Goal: Information Seeking & Learning: Learn about a topic

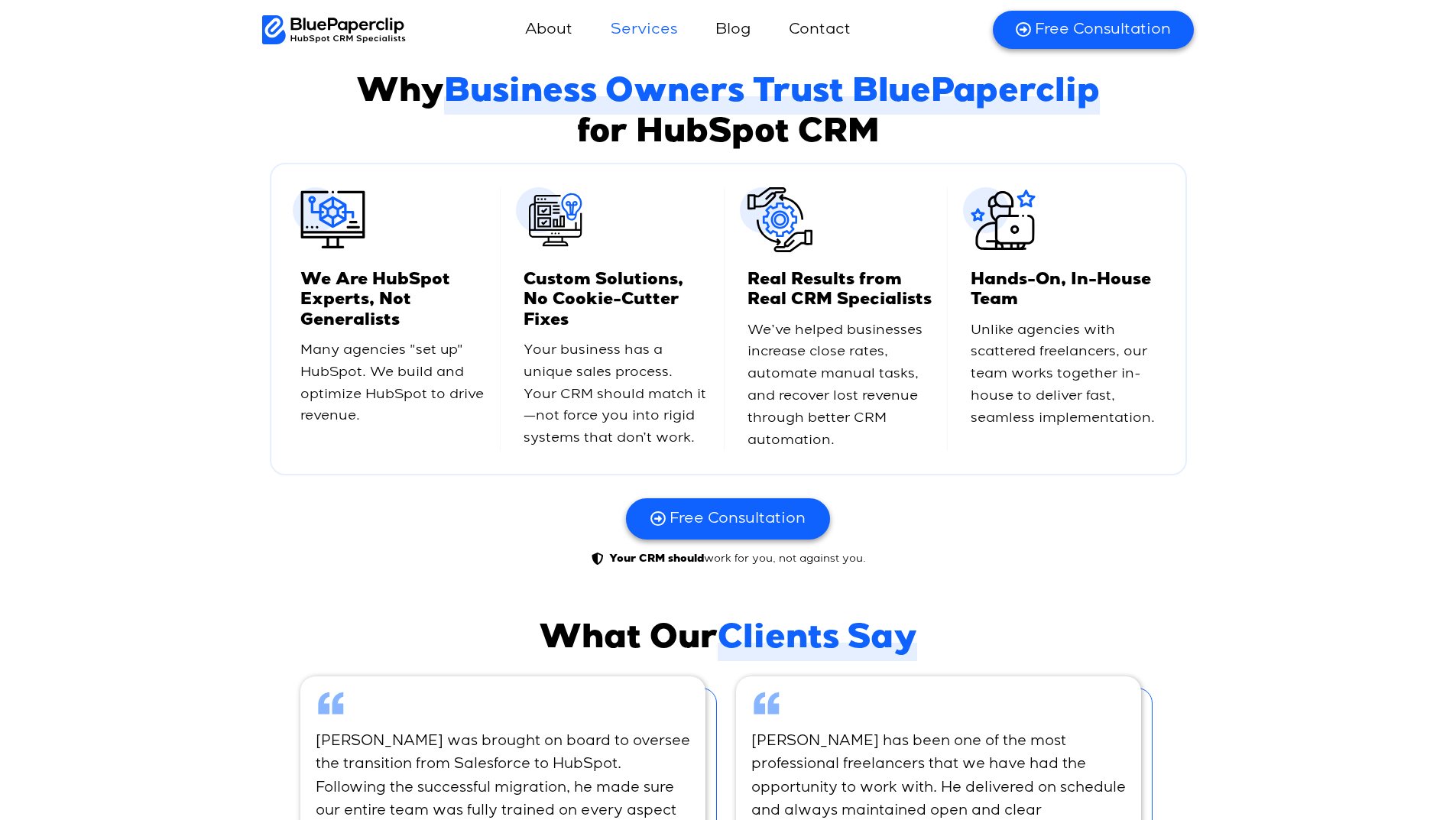
scroll to position [3976, 0]
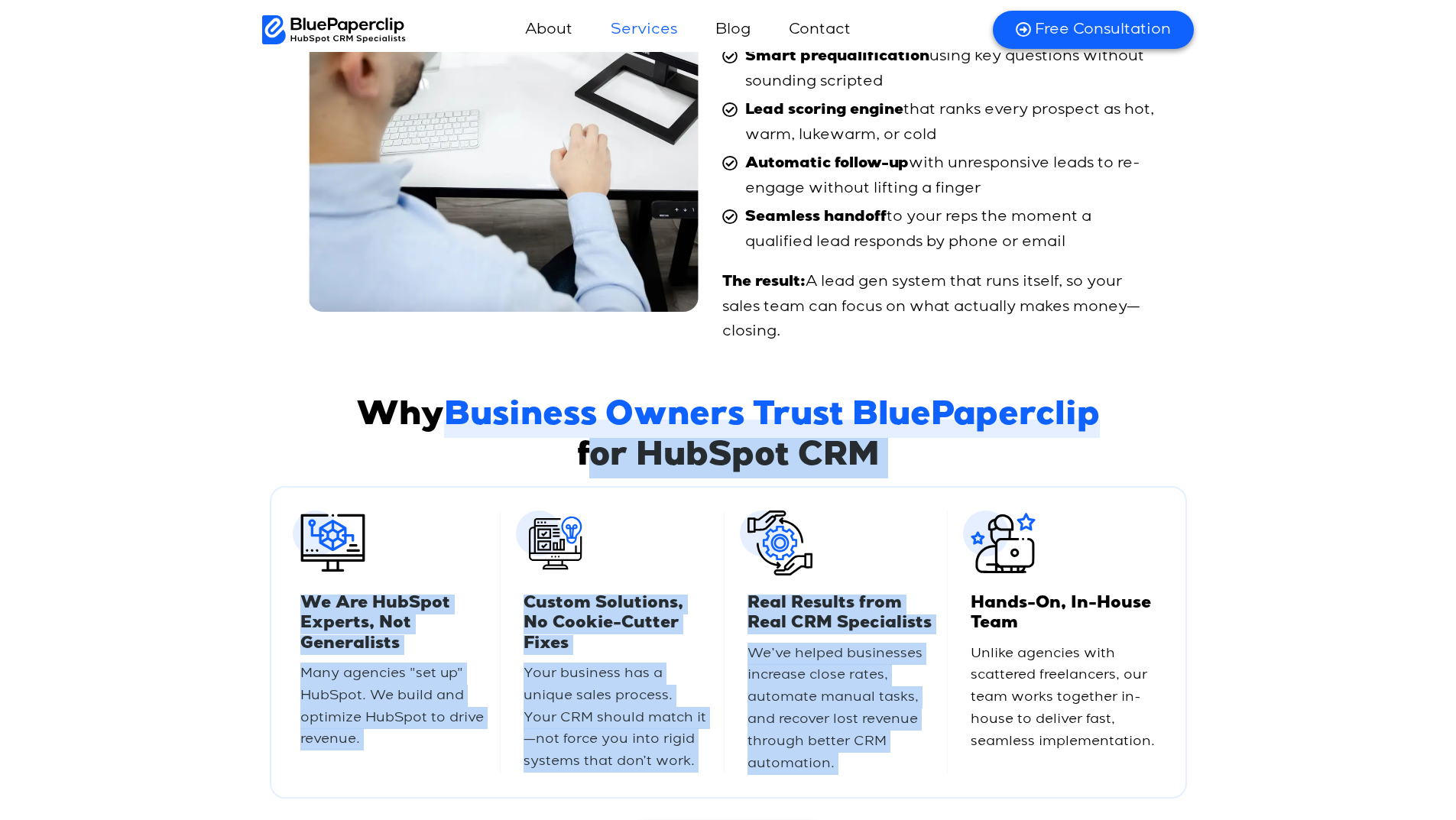
drag, startPoint x: 406, startPoint y: 481, endPoint x: 1300, endPoint y: 449, distance: 894.6
click at [1299, 449] on div "Why Business Owners Trust BluePaperclip for HubSpot CRM Why Business Owners Tru…" at bounding box center [728, 644] width 1456 height 509
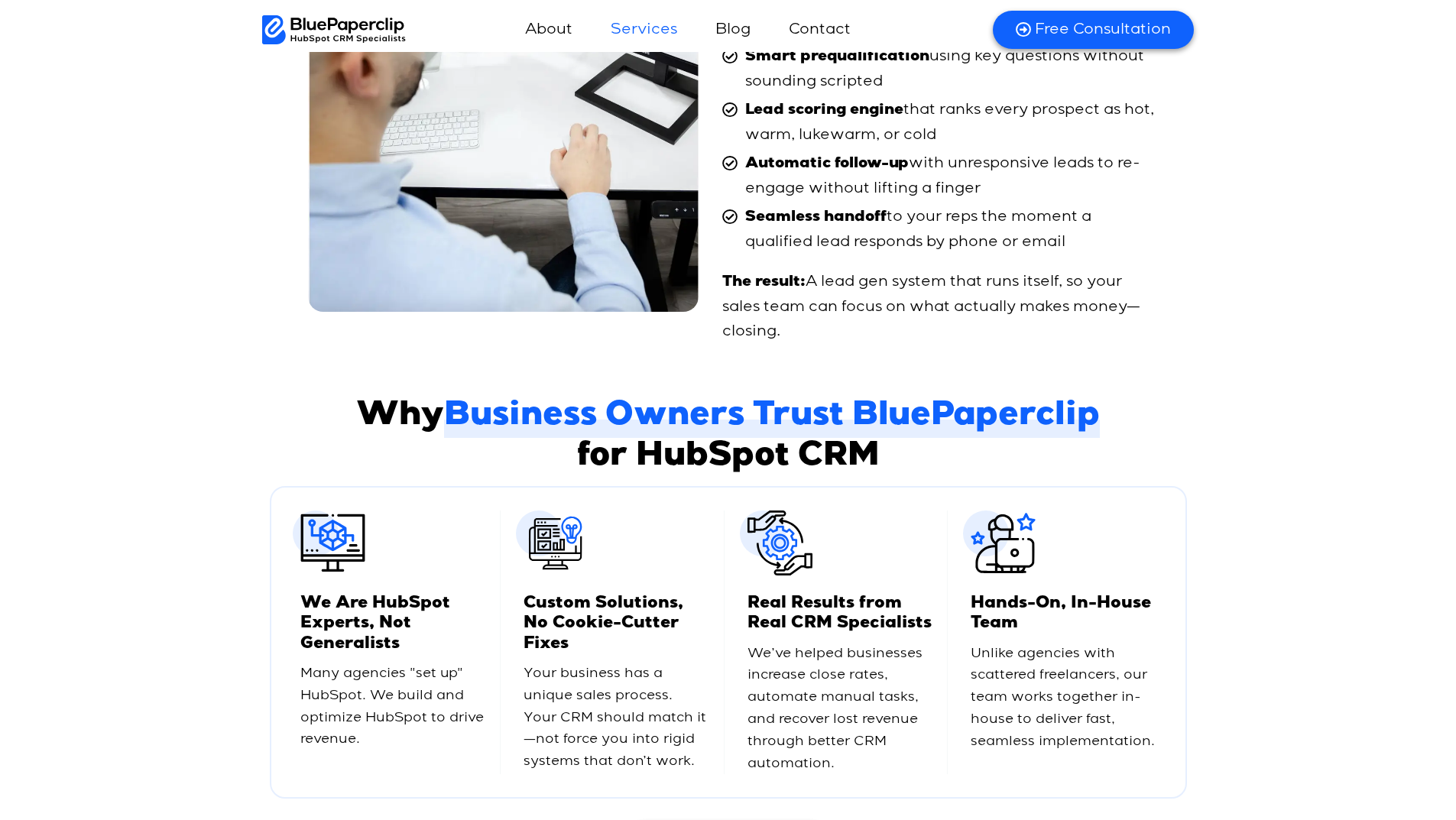
click at [963, 438] on span "Business Owners Trust BluePaperclip" at bounding box center [773, 417] width 656 height 40
drag, startPoint x: 559, startPoint y: 468, endPoint x: 30, endPoint y: 427, distance: 530.6
click at [140, 461] on div "Why Business Owners Trust BluePaperclip for HubSpot CRM Why Business Owners Tru…" at bounding box center [728, 644] width 1456 height 509
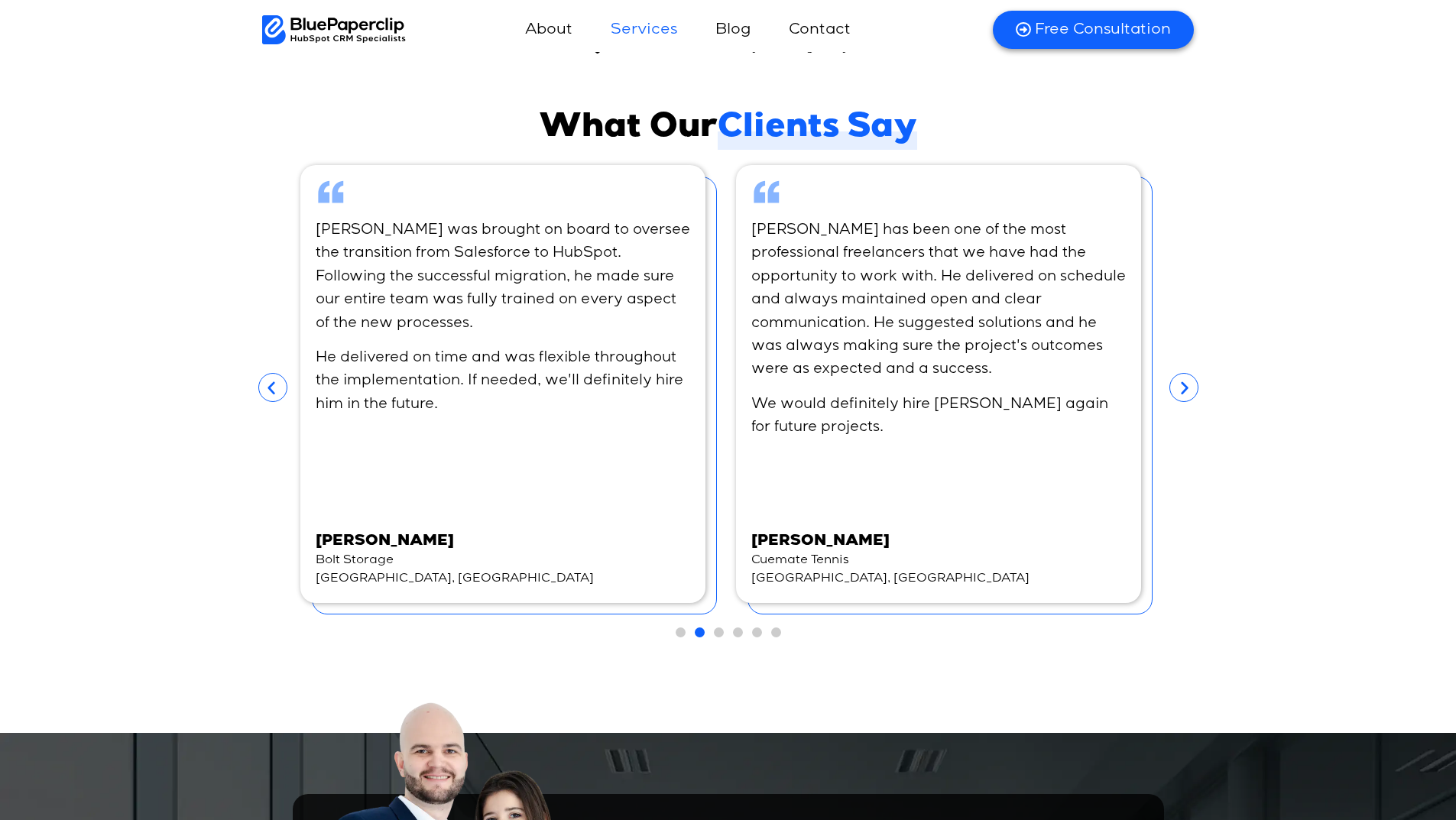
scroll to position [4807, 0]
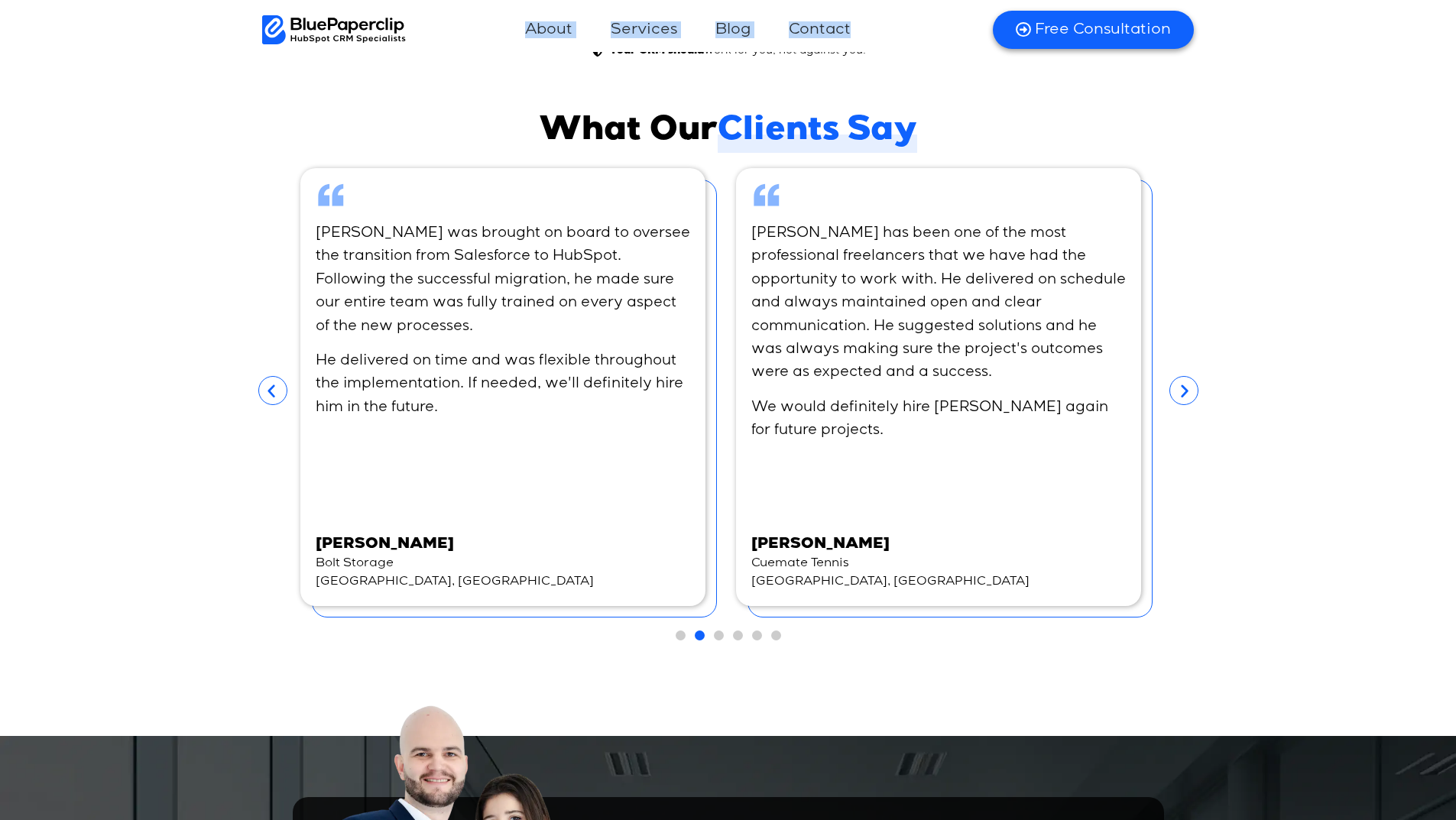
drag, startPoint x: 470, startPoint y: 21, endPoint x: 954, endPoint y: 26, distance: 484.0
click at [954, 26] on nav "About Services Blog Contact Free Guide Free Consultation" at bounding box center [690, 30] width 568 height 37
click at [514, 52] on div "About Services Blog Contact Free Guide Free Consultation About Services Blog Co…" at bounding box center [804, 30] width 796 height 44
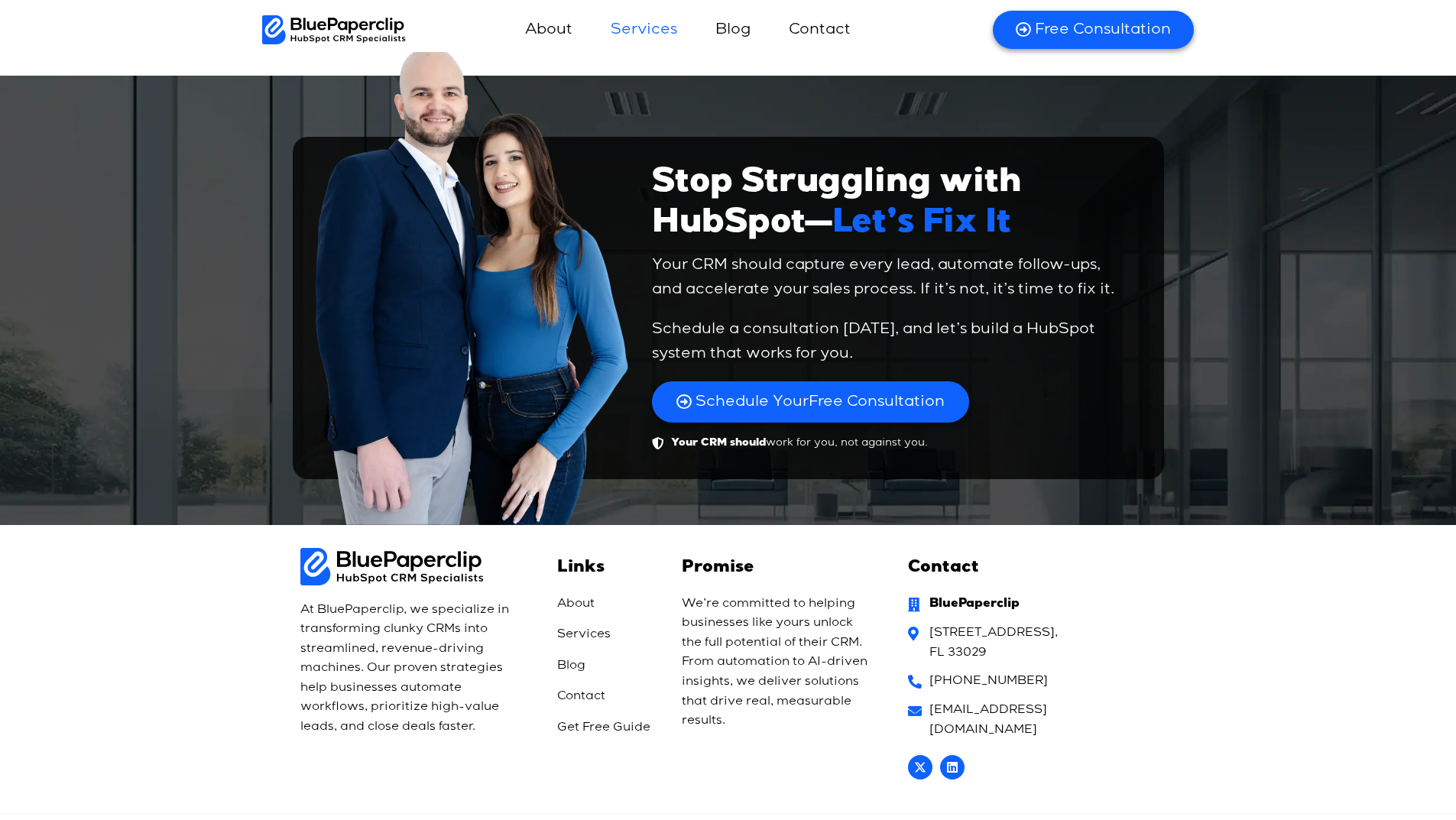
scroll to position [5507, 0]
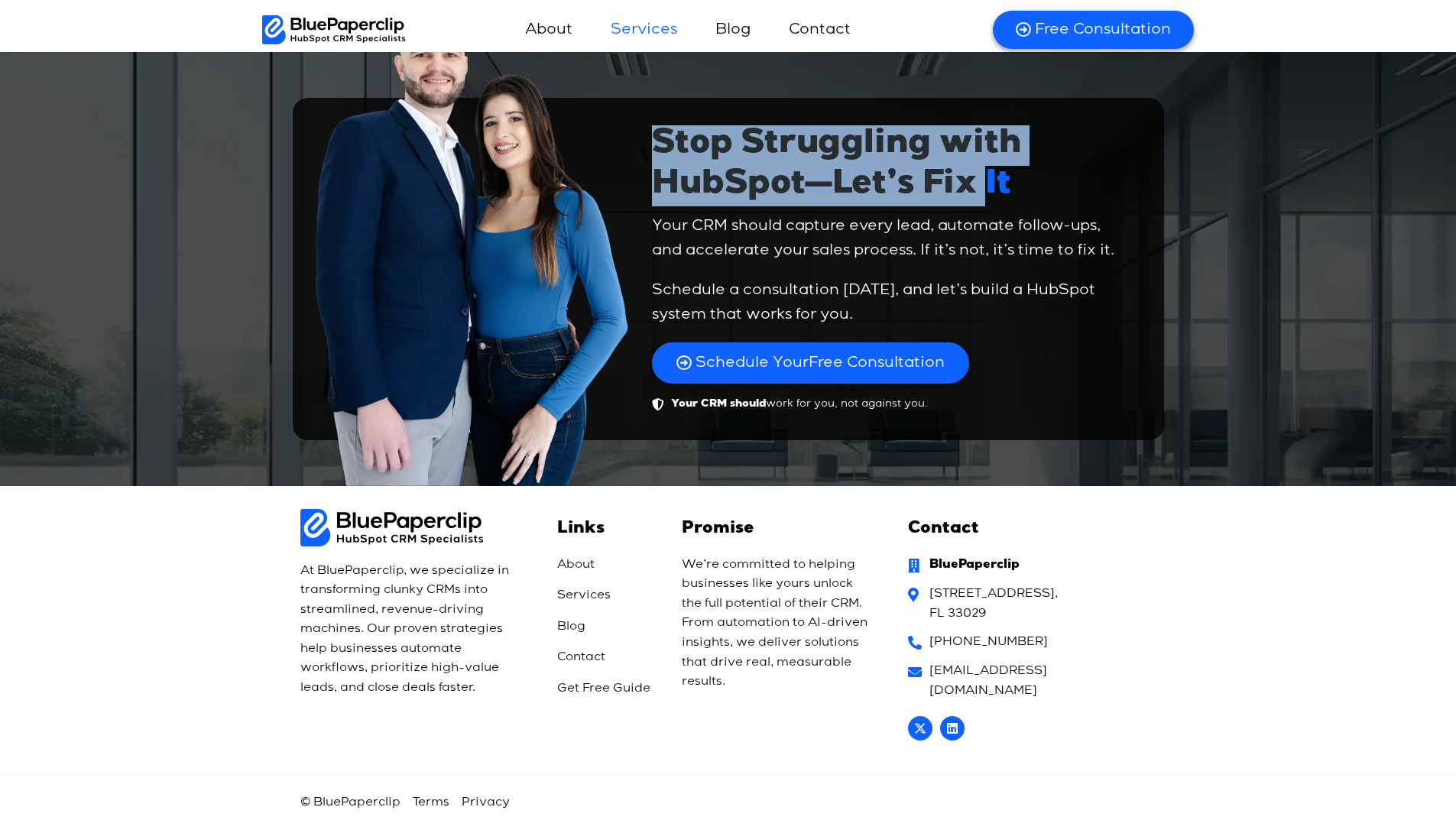
drag, startPoint x: 657, startPoint y: 109, endPoint x: 1070, endPoint y: 217, distance: 426.9
click at [1028, 206] on div "Stop Struggling with HubSpot— Let’s Fix It Your CRM should capture every lead, …" at bounding box center [728, 269] width 841 height 343
click at [1045, 186] on h2 "Stop Struggling with HubSpot— Let’s Fix It" at bounding box center [897, 165] width 489 height 81
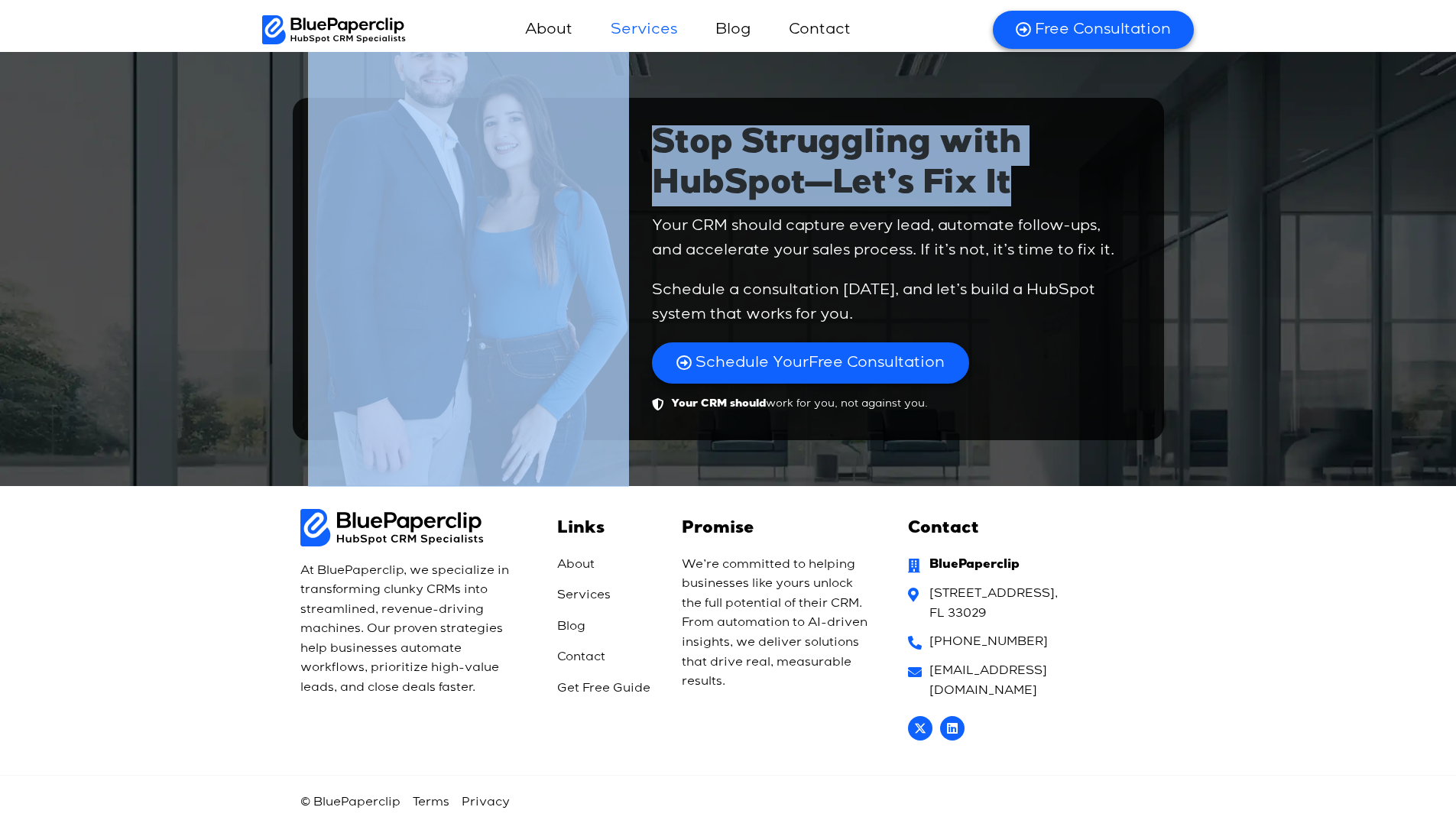
drag, startPoint x: 665, startPoint y: 182, endPoint x: 250, endPoint y: 107, distance: 421.7
click at [278, 119] on div "Stop Struggling with HubSpot— Let’s Fix It Your CRM should capture every lead, …" at bounding box center [728, 262] width 1456 height 449
click at [0, 207] on div "Stop Struggling with HubSpot— Let’s Fix It Your CRM should capture every lead, …" at bounding box center [728, 262] width 1456 height 449
click at [659, 129] on div "Stop Struggling with HubSpot— Let’s Fix It Your CRM should capture every lead, …" at bounding box center [896, 269] width 505 height 302
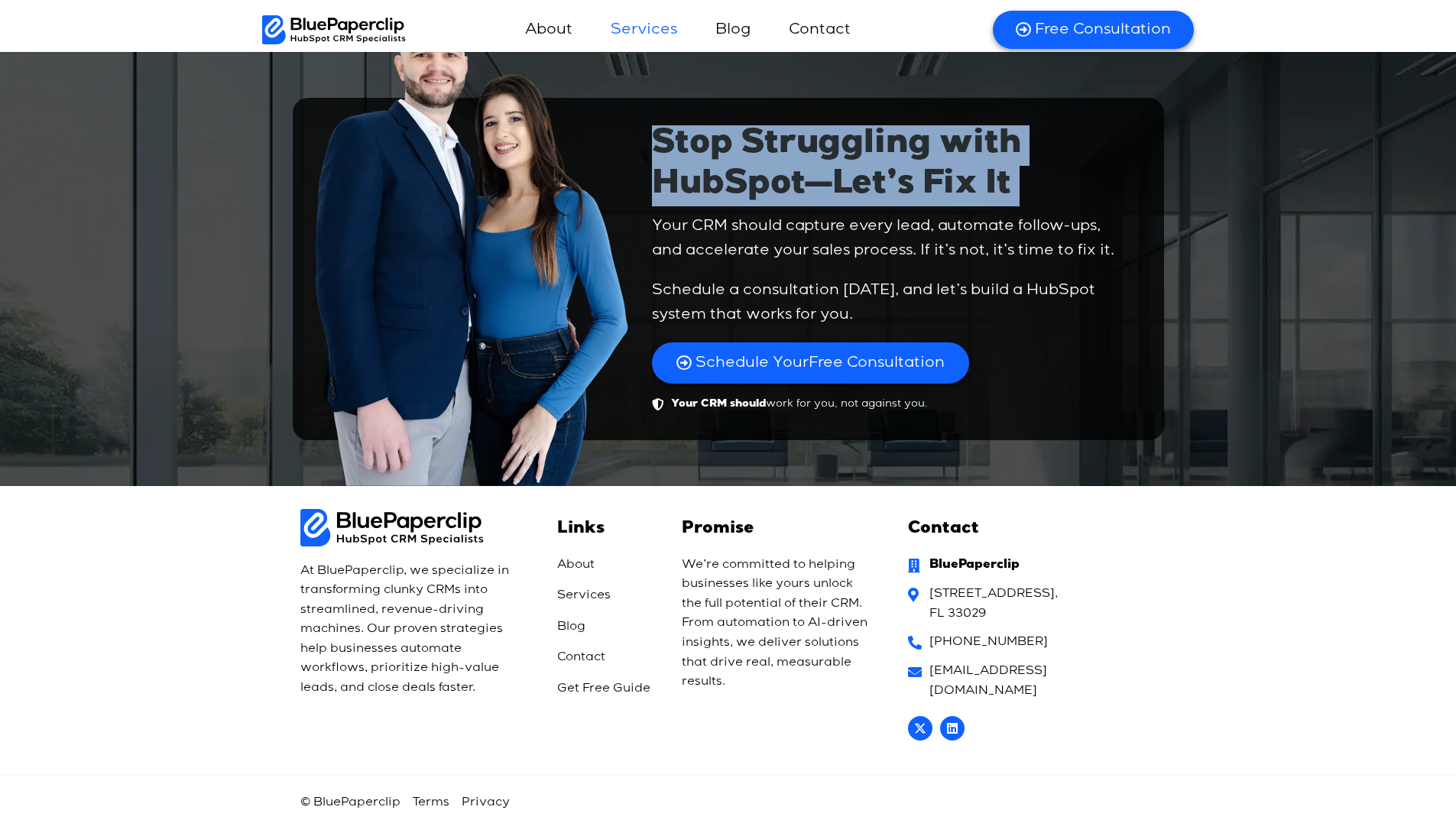
drag, startPoint x: 659, startPoint y: 129, endPoint x: 1096, endPoint y: 186, distance: 440.7
click at [1079, 186] on div "Stop Struggling with HubSpot— Let’s Fix It Your CRM should capture every lead, …" at bounding box center [896, 269] width 505 height 302
click at [1145, 197] on div "Stop Struggling with HubSpot— Let’s Fix It Your CRM should capture every lead, …" at bounding box center [896, 269] width 505 height 302
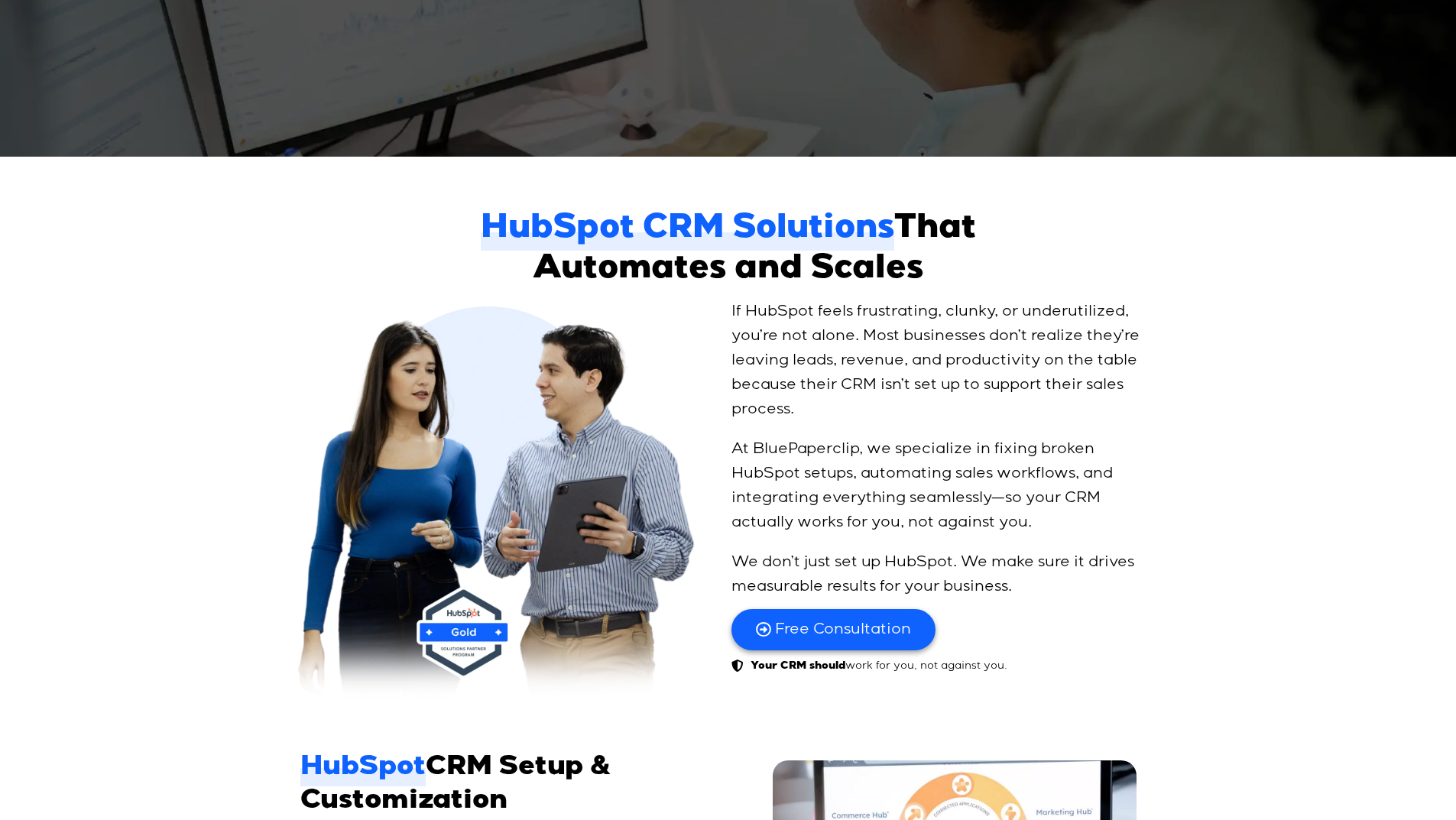
scroll to position [0, 0]
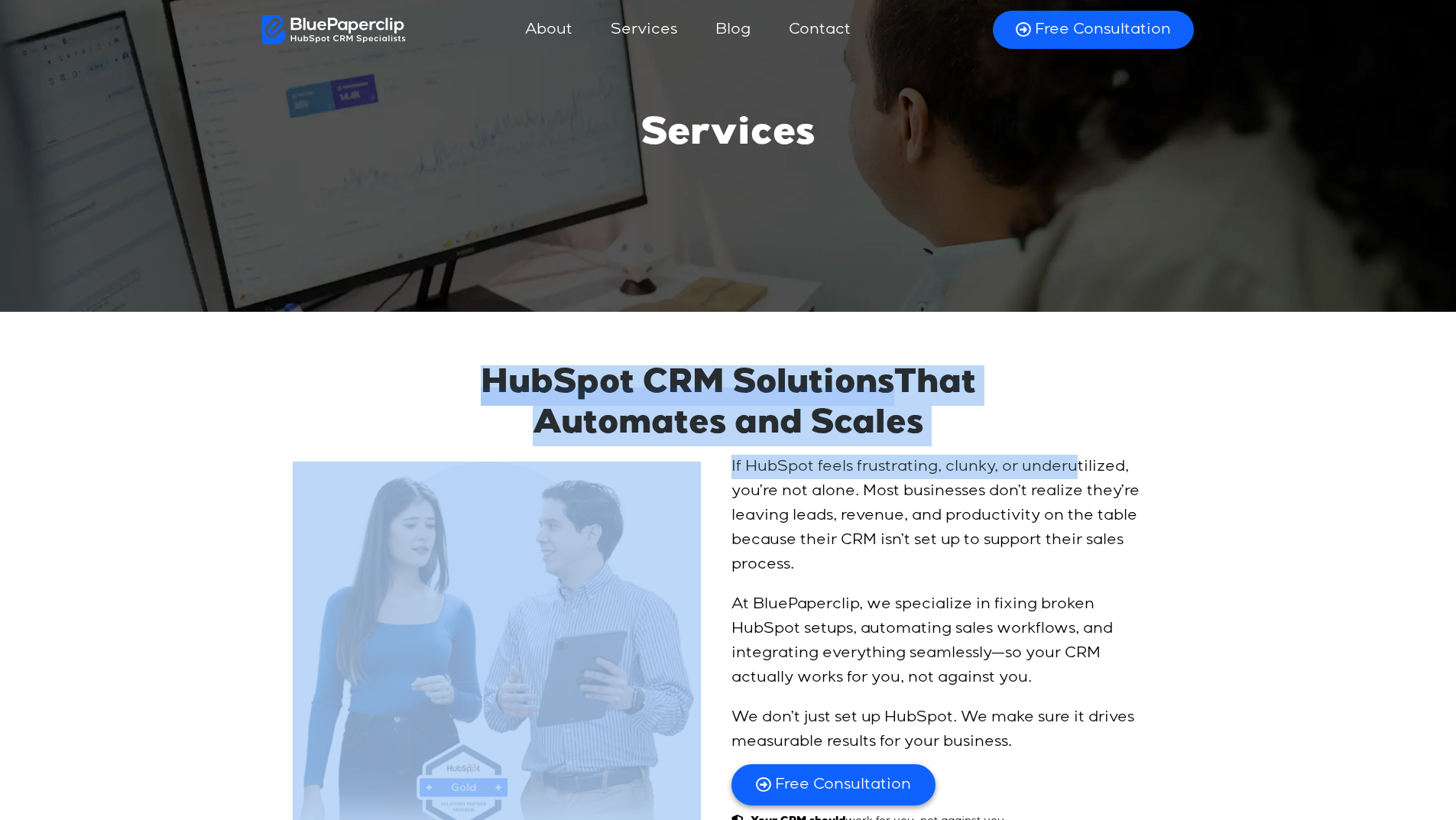
drag, startPoint x: 440, startPoint y: 339, endPoint x: 1114, endPoint y: 412, distance: 677.9
click at [956, 404] on h2 "HubSpot CRM Solutions That Automates and Scales" at bounding box center [728, 405] width 527 height 81
click at [927, 422] on h2 "HubSpot CRM Solutions That Automates and Scales" at bounding box center [728, 405] width 527 height 81
drag, startPoint x: 864, startPoint y: 414, endPoint x: 122, endPoint y: 371, distance: 743.2
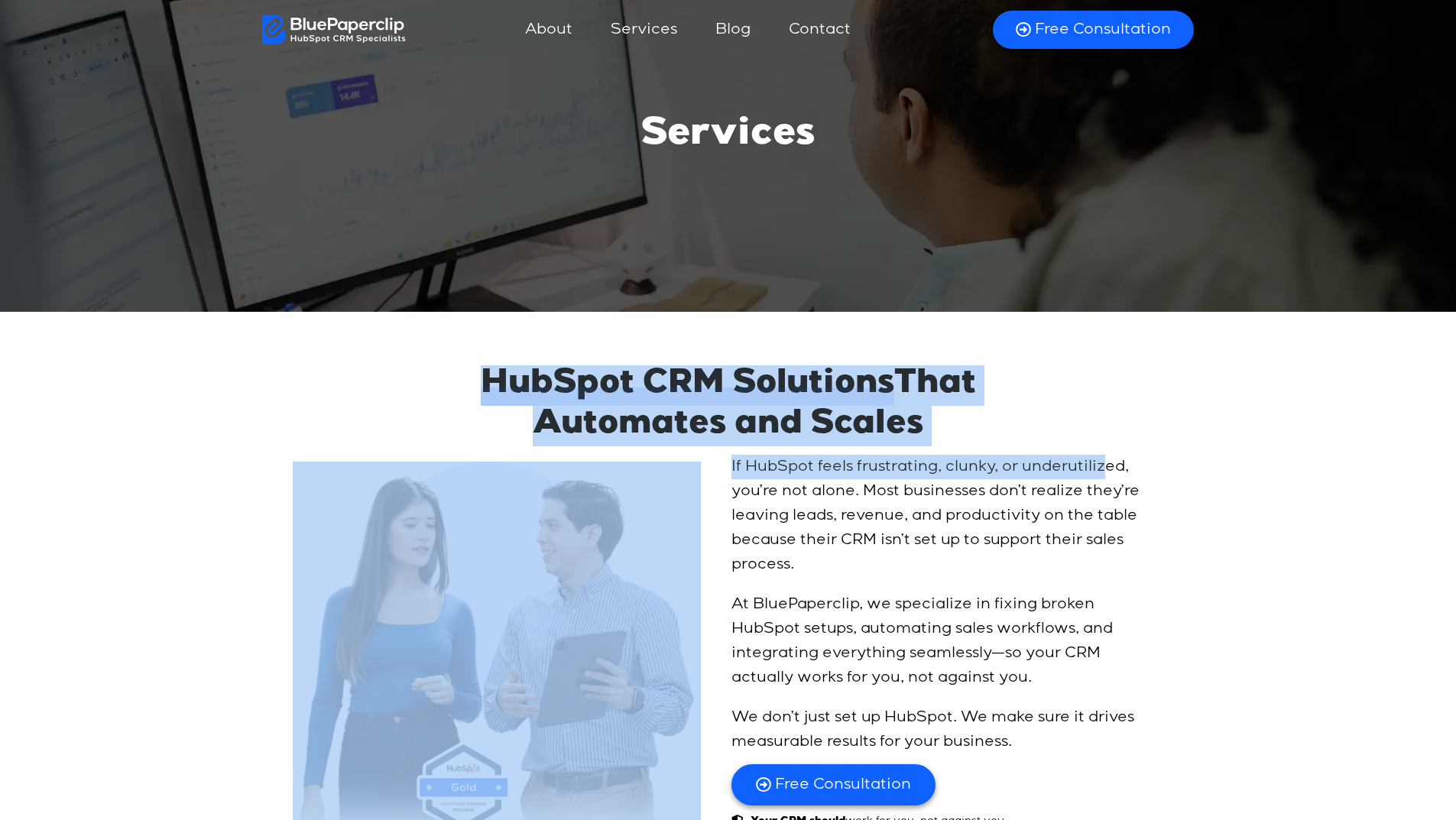
click at [120, 371] on div "HubSpot CRM Solutions That Automates and Scales HubSpot CRM Solutions That Auto…" at bounding box center [728, 618] width 1456 height 520
